Goal: Complete application form: Complete application form

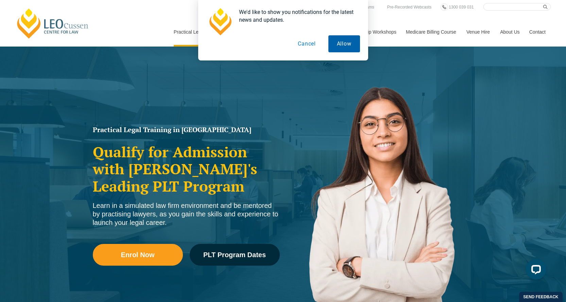
click at [350, 41] on button "Allow" at bounding box center [345, 43] width 32 height 17
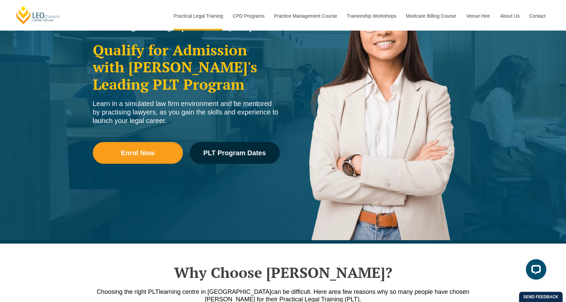
scroll to position [204, 0]
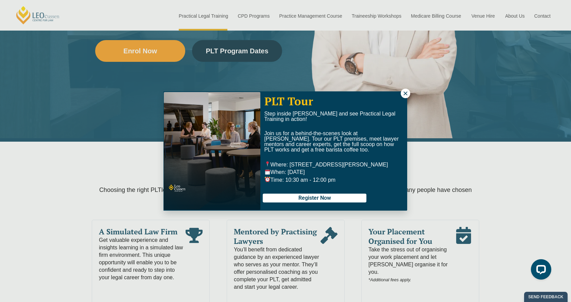
click at [55, 190] on div "PLT Tour Step inside Leo Cussen and see Practical Legal Training in action! Joi…" at bounding box center [285, 151] width 571 height 302
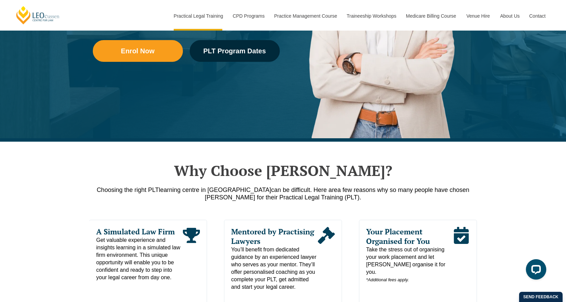
scroll to position [340, 0]
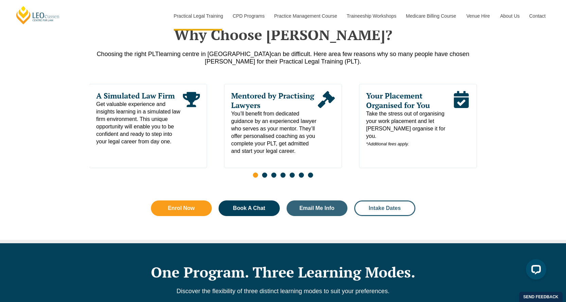
click at [392, 210] on span "Intake Dates" at bounding box center [385, 208] width 32 height 5
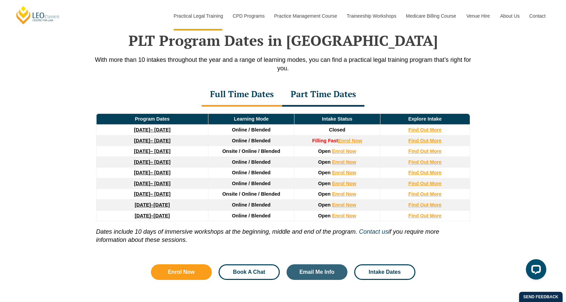
click at [260, 275] on span "Book A Chat" at bounding box center [249, 272] width 32 height 5
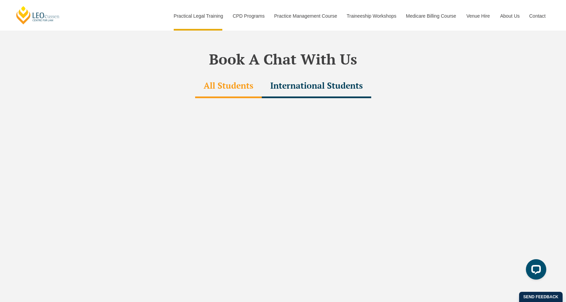
click at [328, 74] on div "International Students" at bounding box center [317, 86] width 110 height 24
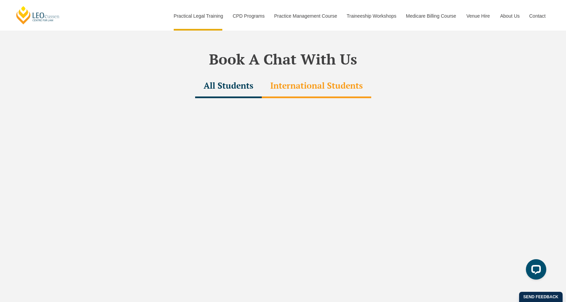
click at [213, 74] on div "All Students" at bounding box center [228, 86] width 67 height 24
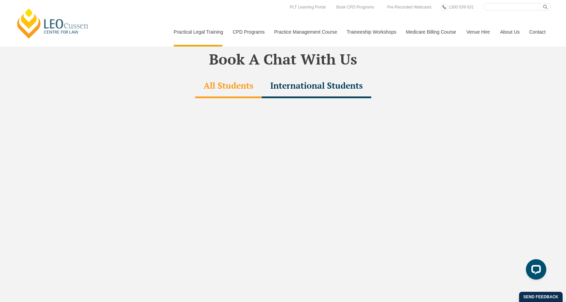
scroll to position [888, 0]
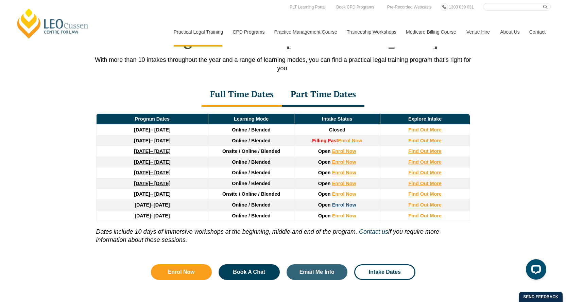
click at [353, 207] on link "Enrol Now" at bounding box center [344, 204] width 24 height 5
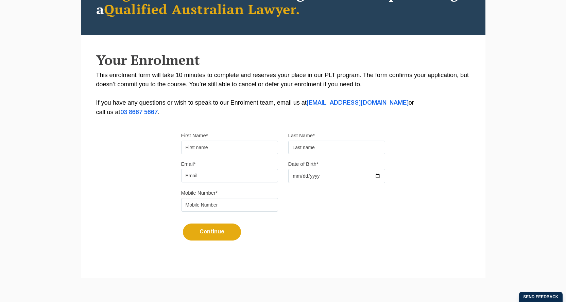
scroll to position [102, 0]
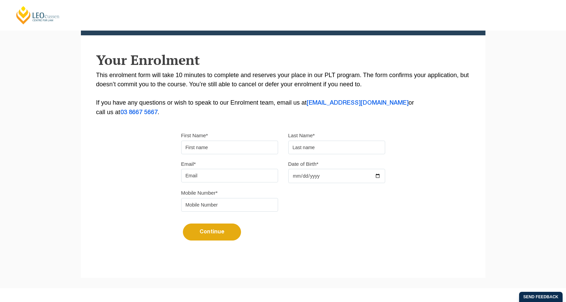
click at [214, 147] on input "First Name*" at bounding box center [229, 148] width 97 height 14
click at [145, 156] on div "Please note that your information is saved on our server as you enter it. Congr…" at bounding box center [283, 106] width 405 height 303
click at [203, 147] on input "First Name*" at bounding box center [229, 148] width 97 height 14
type input "Sandra"
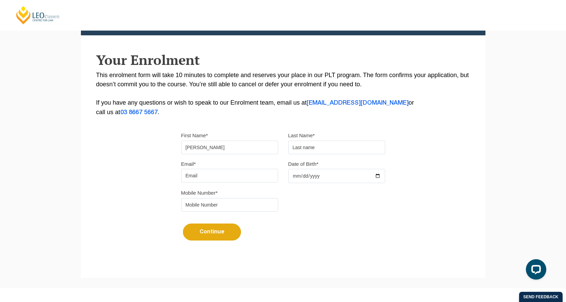
click at [345, 146] on input "text" at bounding box center [336, 148] width 97 height 14
type input "Filagova"
click at [201, 178] on input "Email*" at bounding box center [229, 176] width 97 height 14
type input "mirranes@gmail.com"
click at [379, 175] on input "Date of Birth*" at bounding box center [336, 176] width 97 height 14
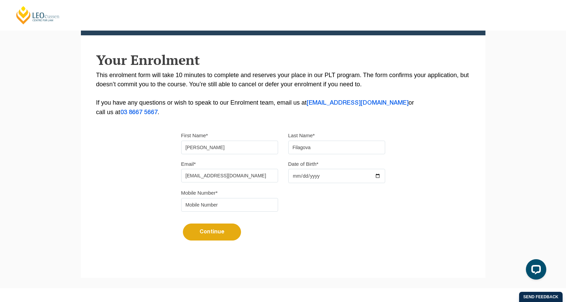
type input "1992-10-08"
click at [325, 223] on div "Continue It looks like you’ve previously started an application. You can pick u…" at bounding box center [283, 230] width 204 height 26
click at [259, 204] on input "tel" at bounding box center [229, 205] width 97 height 14
type input "0423474313"
click at [221, 233] on button "Continue" at bounding box center [212, 232] width 58 height 17
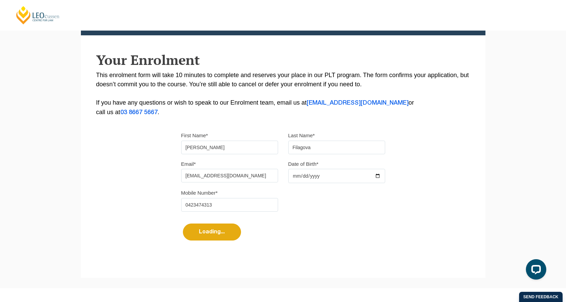
select select
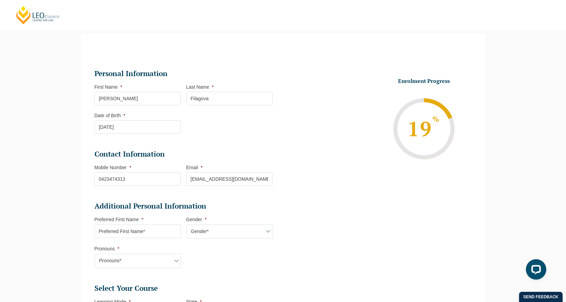
scroll to position [93, 0]
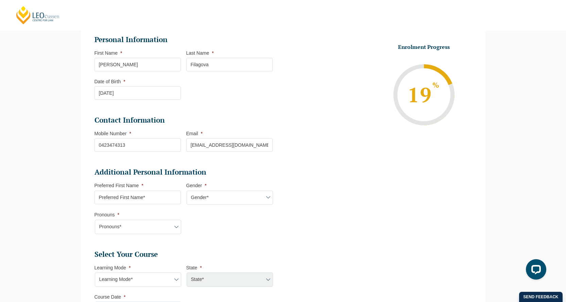
click at [98, 197] on input "Preferred First Name *" at bounding box center [138, 198] width 86 height 14
click at [36, 208] on div "Please note that your information is saved on our server as you enter it. Congr…" at bounding box center [283, 241] width 566 height 503
click at [269, 199] on select "Gender* Male Female Nonbinary Intersex Prefer not to disclose Other" at bounding box center [230, 198] width 86 height 14
select select "Female"
click at [187, 191] on select "Gender* Male Female Nonbinary Intersex Prefer not to disclose Other" at bounding box center [230, 198] width 86 height 14
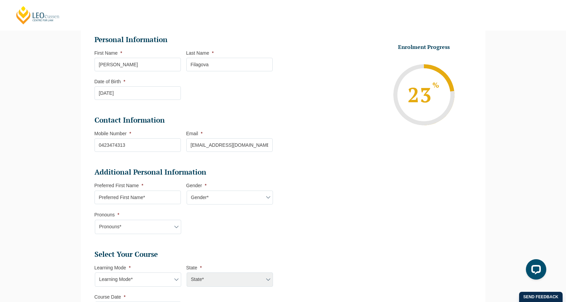
click at [137, 200] on input "Preferred First Name *" at bounding box center [138, 198] width 86 height 14
type input "Sandra"
click at [138, 226] on select "Pronouns* She/Her/Hers He/Him/His They/Them/Theirs Other Prefer not to disclose" at bounding box center [138, 227] width 86 height 14
select select "She/Her/Hers"
click at [95, 220] on select "Pronouns* She/Her/Hers He/Him/His They/Them/Theirs Other Prefer not to disclose" at bounding box center [138, 227] width 86 height 14
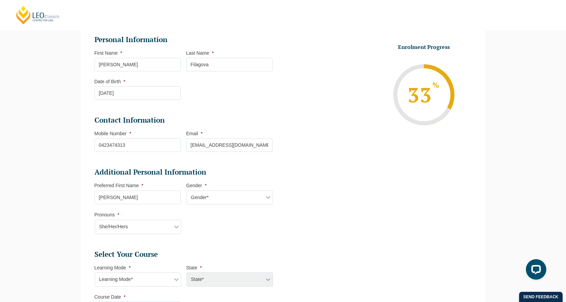
click at [16, 212] on div "Please note that your information is saved on our server as you enter it. Congr…" at bounding box center [283, 241] width 566 height 503
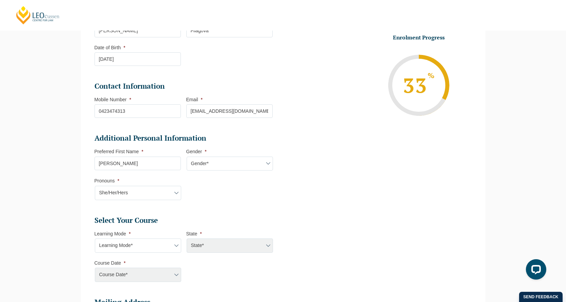
scroll to position [229, 0]
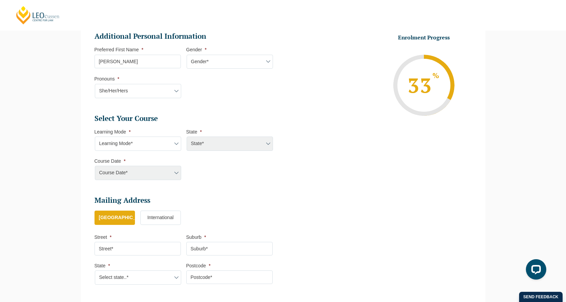
click at [132, 143] on select "Learning Mode* Online Full Time Learning Online Part Time Learning Blended Full…" at bounding box center [138, 144] width 86 height 14
select select "Online Full Time Learning"
click at [95, 137] on select "Learning Mode* Online Full Time Learning Online Part Time Learning Blended Full…" at bounding box center [138, 144] width 86 height 14
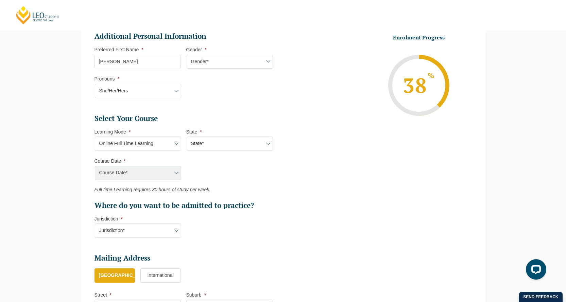
click at [214, 143] on select "State* National (ACT/NSW, VIC, QLD, SA, WA)" at bounding box center [230, 144] width 86 height 14
select select "National (ACT/NSW, VIC, QLD, SA, WA)"
click at [187, 137] on select "State* National (ACT/NSW, VIC, QLD, SA, WA)" at bounding box center [230, 144] width 86 height 14
click at [169, 173] on select "Course Date* December 2025 (08-Dec-2025 to 16-May-2026) January 2026 (27-Jan-20…" at bounding box center [138, 173] width 86 height 14
select select "September 2026 (21-Sep-2026 to 19-Feb-2027)"
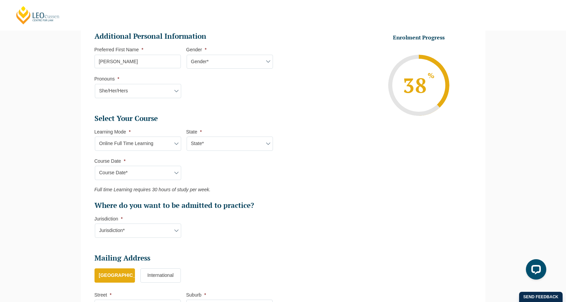
click at [95, 166] on select "Course Date* December 2025 (08-Dec-2025 to 16-May-2026) January 2026 (27-Jan-20…" at bounding box center [138, 173] width 86 height 14
type input "Intake 10 September 2026 FT"
type input "Practical Legal Training (NAT)"
select select "NAT PLT (SEP) 2026 Full Time Online"
click at [37, 207] on div "Please note that your information is saved on our server as you enter it. Congr…" at bounding box center [283, 134] width 566 height 561
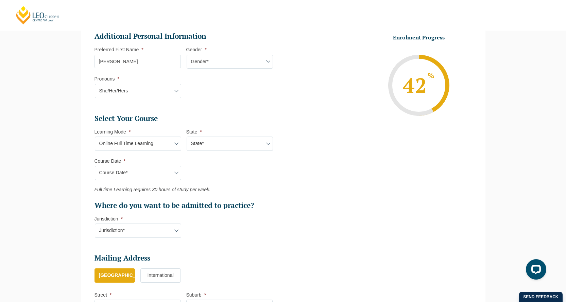
scroll to position [263, 0]
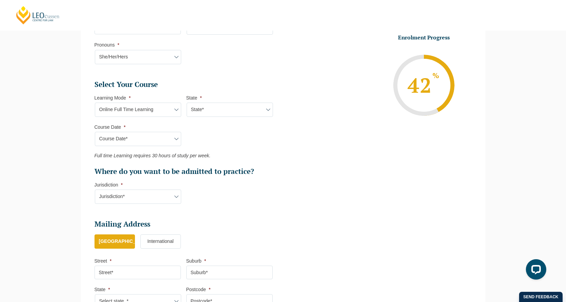
click at [168, 200] on select "Jurisdiction* VIC ACT/NSW SA WA QLD" at bounding box center [138, 197] width 86 height 14
select select "QLD"
click at [95, 190] on select "Jurisdiction* VIC ACT/NSW SA WA QLD" at bounding box center [138, 197] width 86 height 14
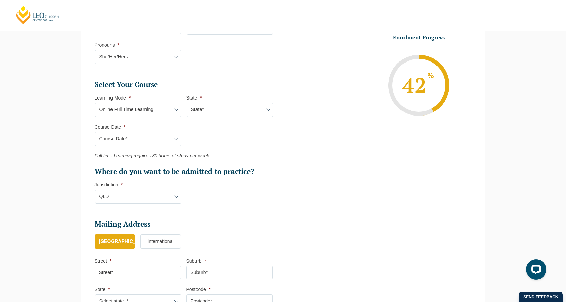
click at [66, 256] on div "Please note that your information is saved on our server as you enter it. Congr…" at bounding box center [283, 100] width 566 height 561
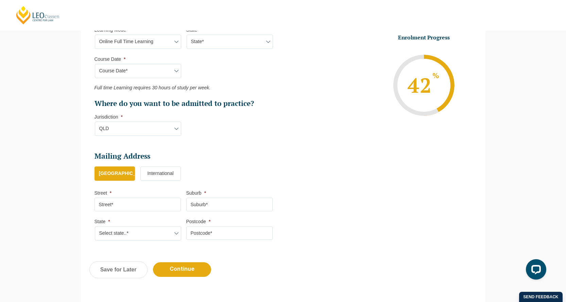
scroll to position [365, 0]
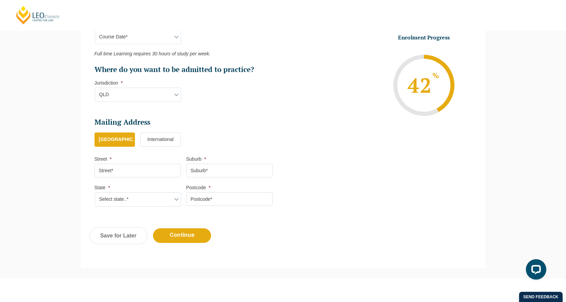
click at [122, 167] on input "Street *" at bounding box center [138, 171] width 86 height 14
type input "76 Salerno Street"
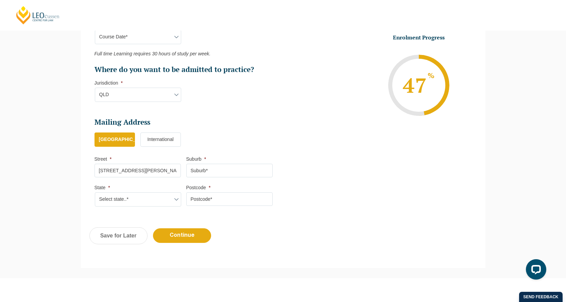
click at [199, 169] on input "Suburb *" at bounding box center [229, 171] width 86 height 14
type input "Isle of Capri"
click at [155, 205] on select "Select state..* VIC WA QLD SA NSW NT ACT TAS" at bounding box center [138, 200] width 86 height 14
select select "QLD"
click at [95, 193] on select "Select state..* VIC WA QLD SA NSW NT ACT TAS" at bounding box center [138, 200] width 86 height 14
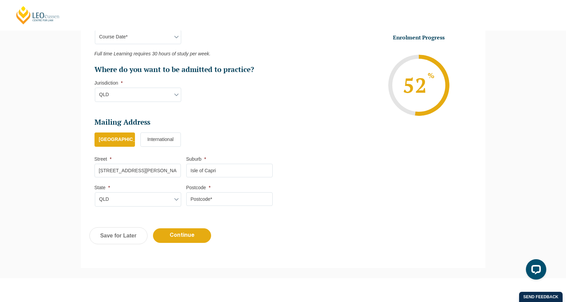
click at [216, 195] on input "Postcode *" at bounding box center [229, 200] width 86 height 14
type input "4217"
click at [182, 238] on input "Continue" at bounding box center [182, 236] width 58 height 15
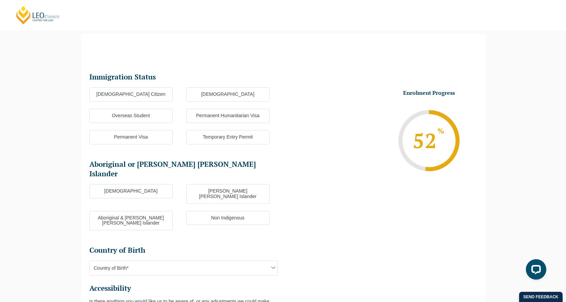
scroll to position [0, 0]
click at [118, 114] on label "Overseas Student" at bounding box center [130, 116] width 83 height 14
click at [0, 0] on input "Overseas Student" at bounding box center [0, 0] width 0 height 0
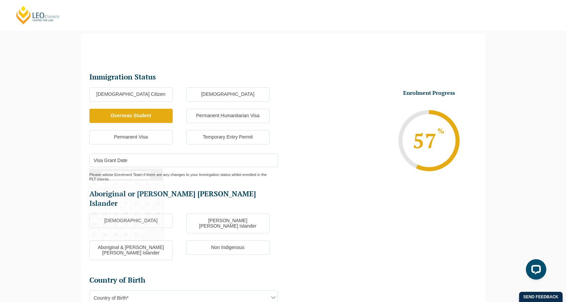
click at [129, 161] on input "Visa Grant Date" at bounding box center [183, 161] width 188 height 14
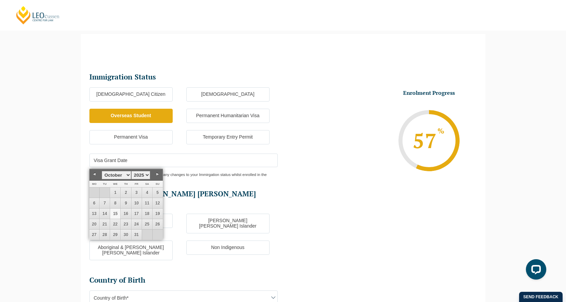
click at [129, 161] on input "Visa Grant Date" at bounding box center [183, 161] width 188 height 14
click at [127, 174] on select "January February March April May June July August September October November De…" at bounding box center [116, 175] width 29 height 9
click at [147, 175] on select "1925 1926 1927 1928 1929 1930 1931 1932 1933 1934 1935 1936 1937 1938 1939 1940…" at bounding box center [140, 175] width 19 height 9
click at [155, 222] on link "22" at bounding box center [158, 224] width 10 height 10
type input "22-09-2024"
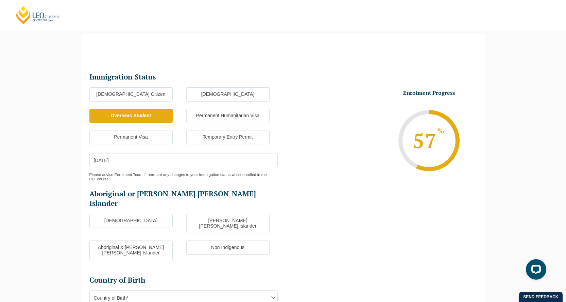
click at [39, 204] on div "Please note that your information is saved on our server as you enter it. Congr…" at bounding box center [283, 230] width 566 height 413
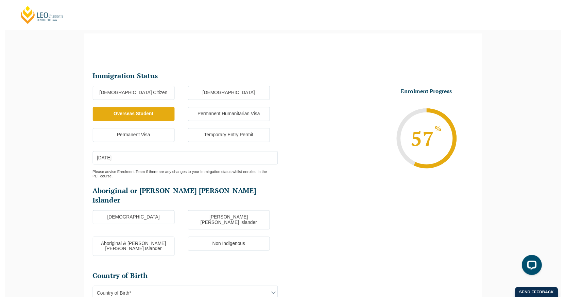
scroll to position [127, 0]
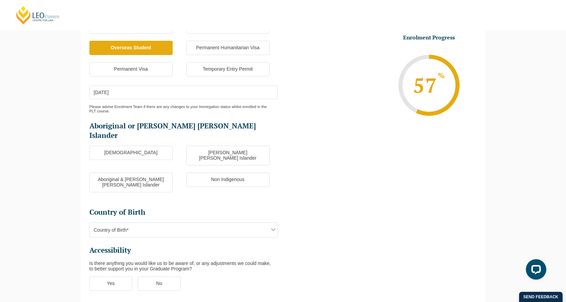
click at [236, 173] on label "Non Indigenous" at bounding box center [227, 180] width 83 height 14
click at [0, 0] on input "Non Indigenous" at bounding box center [0, 0] width 0 height 0
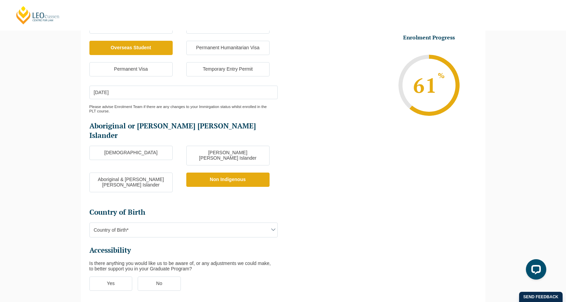
click at [136, 223] on span "Country of Birth*" at bounding box center [184, 230] width 188 height 14
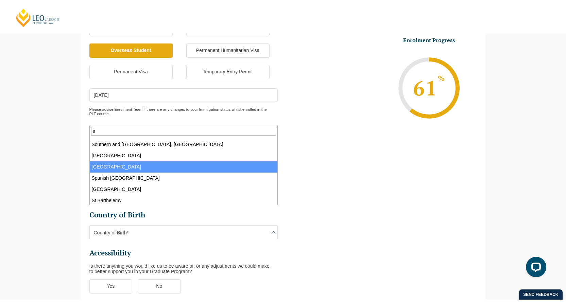
scroll to position [850, 0]
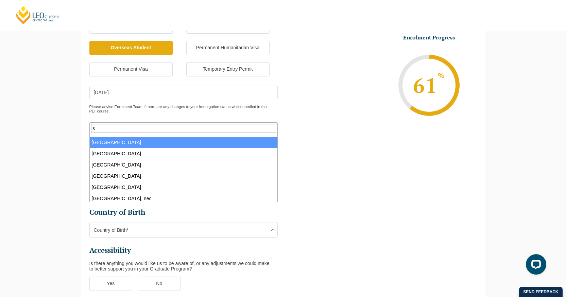
type input "s"
select select "Slovakia 3311"
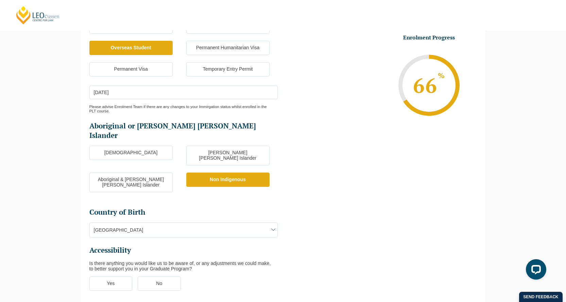
click at [63, 180] on div "Please note that your information is saved on our server as you enter it. Congr…" at bounding box center [283, 162] width 566 height 413
click at [149, 277] on label "No" at bounding box center [159, 284] width 43 height 14
click at [0, 0] on input "No" at bounding box center [0, 0] width 0 height 0
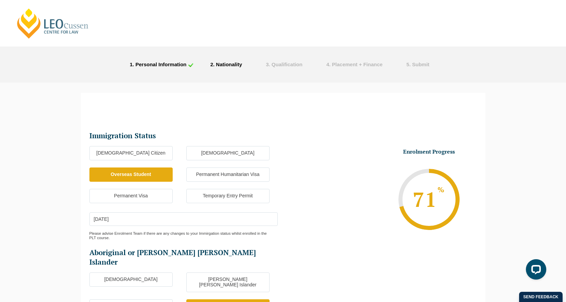
scroll to position [34, 0]
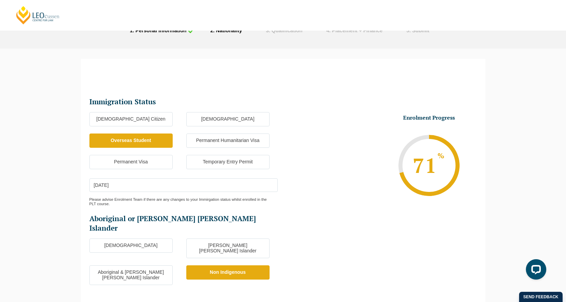
click at [121, 159] on label "Permanent Visa" at bounding box center [130, 162] width 83 height 14
click at [0, 0] on input "Permanent Visa" at bounding box center [0, 0] width 0 height 0
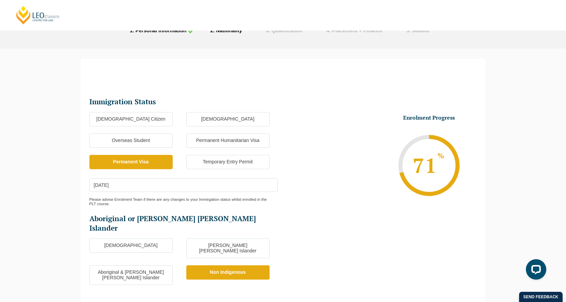
click at [333, 207] on li "Enrolment Progress 71 % Form Progress Download Course Guide enrolment@leocussen…" at bounding box center [380, 165] width 194 height 102
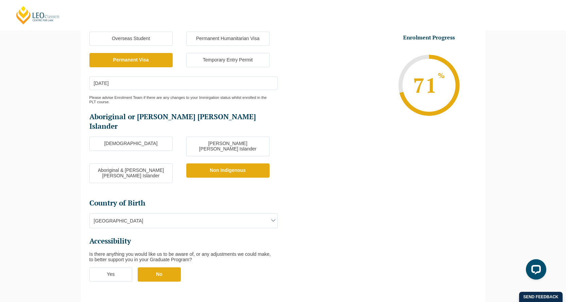
scroll to position [238, 0]
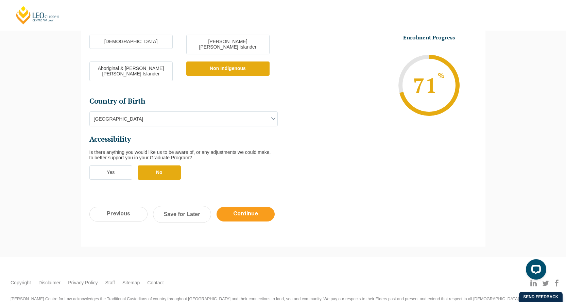
click at [262, 207] on input "Continue" at bounding box center [246, 214] width 58 height 15
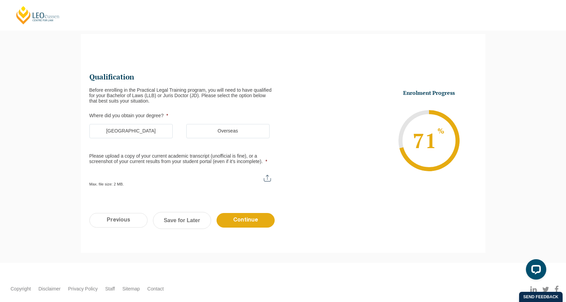
scroll to position [0, 0]
click at [137, 129] on label "Australia" at bounding box center [130, 131] width 83 height 14
click at [0, 0] on input "Australia" at bounding box center [0, 0] width 0 height 0
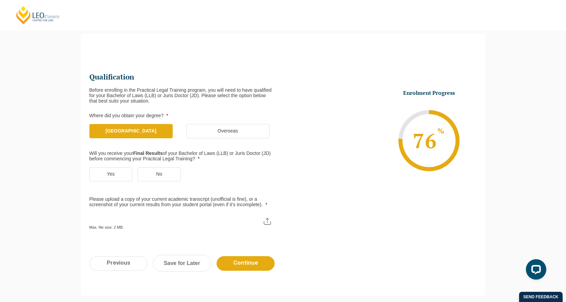
click at [178, 171] on label "No" at bounding box center [159, 174] width 43 height 14
click at [0, 0] on input "No" at bounding box center [0, 0] width 0 height 0
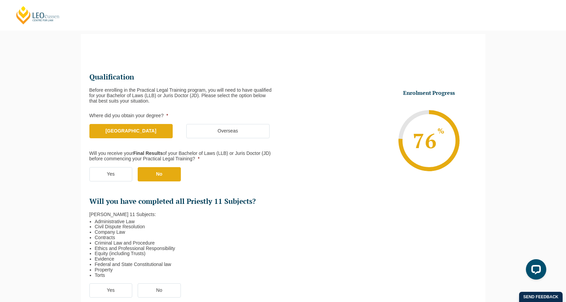
scroll to position [127, 0]
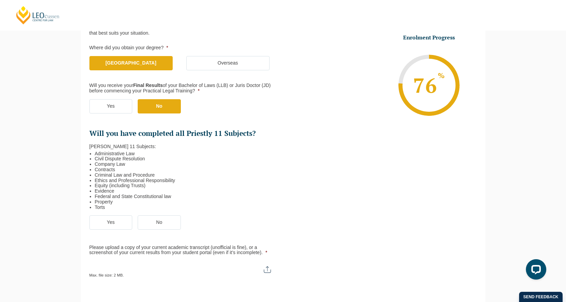
click at [116, 223] on label "Yes" at bounding box center [110, 223] width 43 height 14
click at [0, 0] on input "Yes" at bounding box center [0, 0] width 0 height 0
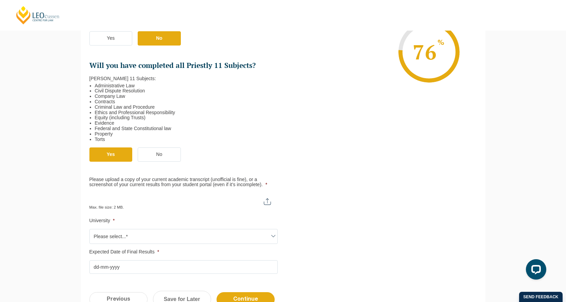
scroll to position [229, 0]
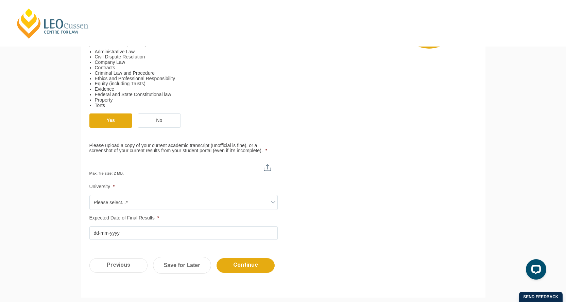
click at [265, 167] on input "Please upload a copy of your current academic transcript (unofficial is fine), …" at bounding box center [183, 165] width 188 height 12
type input "C:\fakepath\ss.pdf"
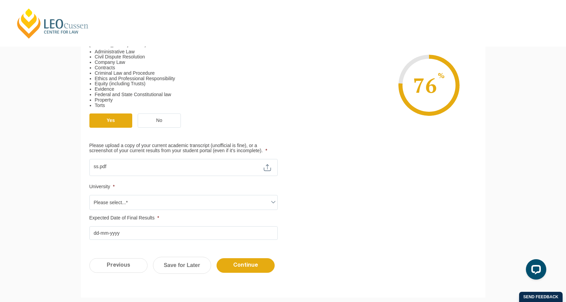
click at [100, 201] on span "Please select...*" at bounding box center [184, 203] width 188 height 14
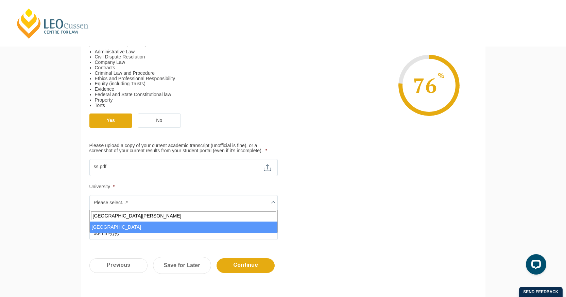
type input "university of souther"
select select "University of Southern Queensland"
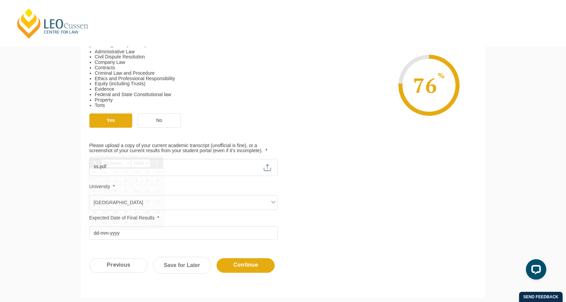
click at [129, 231] on input "Expected Date of Final Results *" at bounding box center [183, 234] width 188 height 14
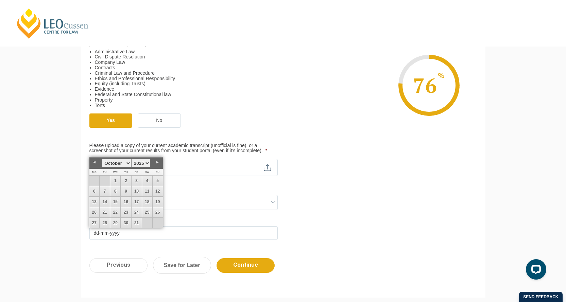
click at [128, 163] on select "January February March April May June July August September October November De…" at bounding box center [116, 163] width 29 height 9
click at [115, 222] on link "31" at bounding box center [115, 223] width 10 height 10
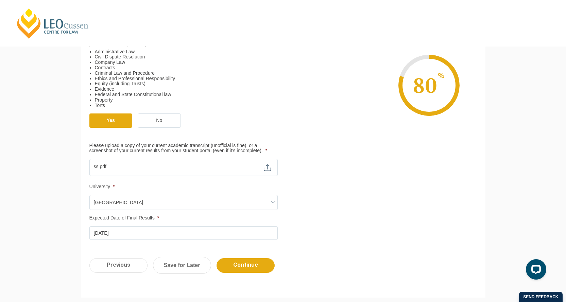
click at [123, 234] on input "31-12-2025" at bounding box center [183, 234] width 188 height 14
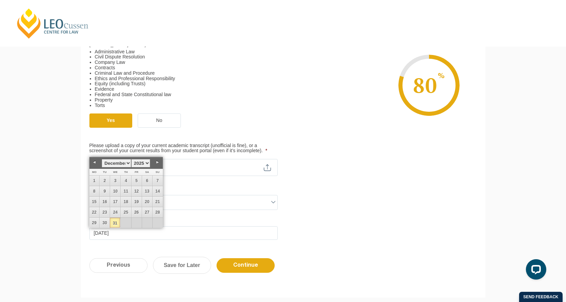
click at [147, 162] on select "1925 1926 1927 1928 1929 1930 1931 1932 1933 1934 1935 1936 1937 1938 1939 1940…" at bounding box center [140, 163] width 19 height 9
click at [126, 221] on link "31" at bounding box center [126, 223] width 10 height 10
type input "31-12-2026"
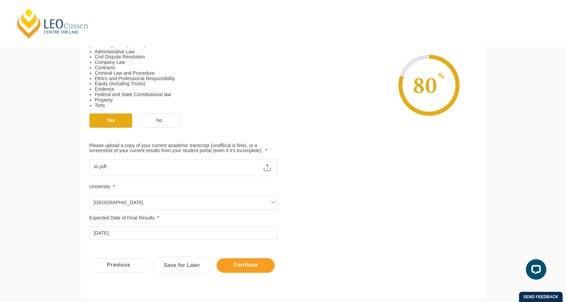
click at [238, 265] on input "Continue" at bounding box center [246, 266] width 58 height 15
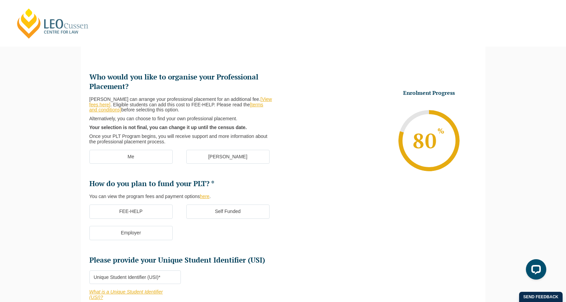
scroll to position [0, 0]
click at [229, 156] on label "[PERSON_NAME]" at bounding box center [227, 157] width 83 height 14
click at [0, 0] on input "[PERSON_NAME]" at bounding box center [0, 0] width 0 height 0
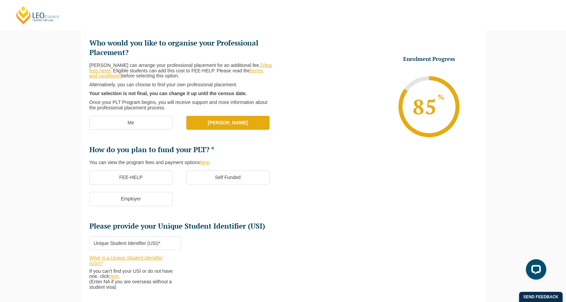
click at [255, 177] on label "Self Funded" at bounding box center [227, 178] width 83 height 14
click at [0, 0] on input "Self Funded" at bounding box center [0, 0] width 0 height 0
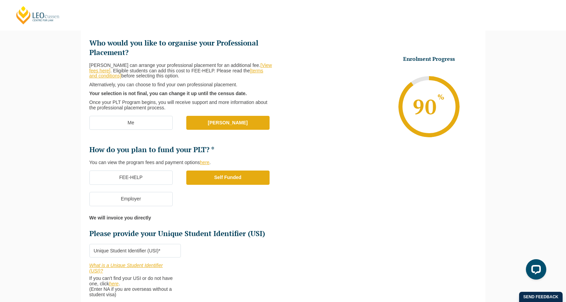
scroll to position [161, 0]
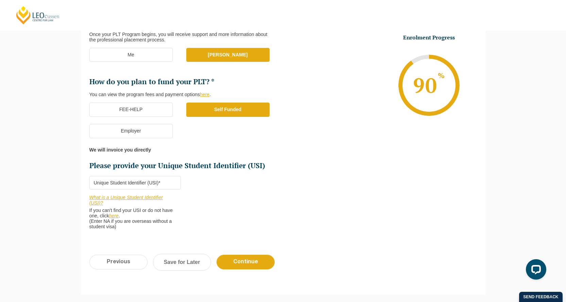
click at [156, 184] on input "Please provide your Unique Student Identifier (USI) *" at bounding box center [135, 183] width 92 height 14
type input "PMZZJUVZUY"
click at [251, 263] on input "Continue" at bounding box center [246, 262] width 58 height 15
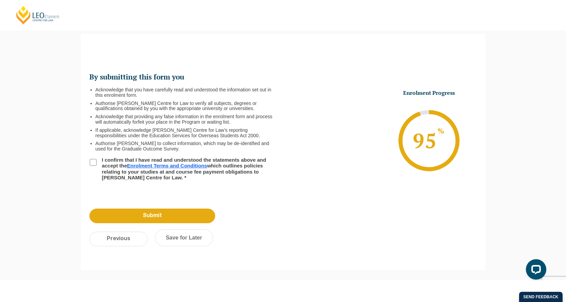
scroll to position [0, 0]
click at [94, 164] on input "I confirm that I have read and understood the statements above and accept the E…" at bounding box center [93, 162] width 7 height 7
checkbox input "true"
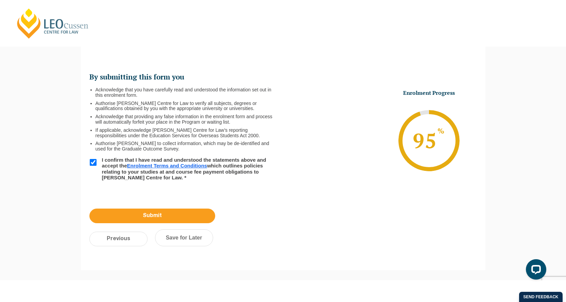
click at [150, 217] on input "Submit" at bounding box center [152, 216] width 126 height 15
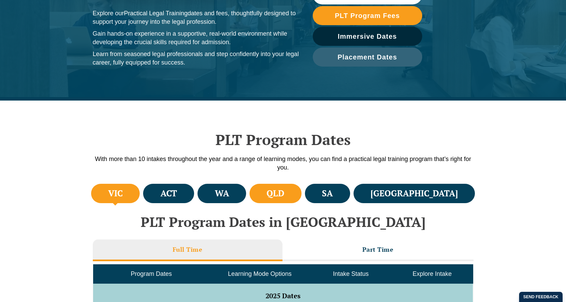
click at [302, 200] on li "QLD" at bounding box center [276, 193] width 52 height 19
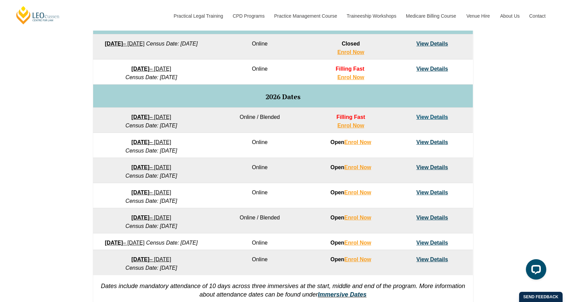
scroll to position [408, 0]
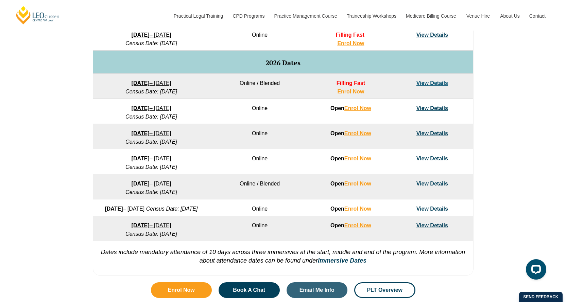
click at [437, 207] on link "View Details" at bounding box center [433, 209] width 32 height 6
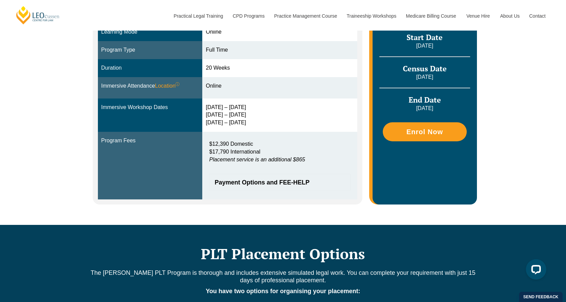
scroll to position [170, 0]
